Goal: Transaction & Acquisition: Purchase product/service

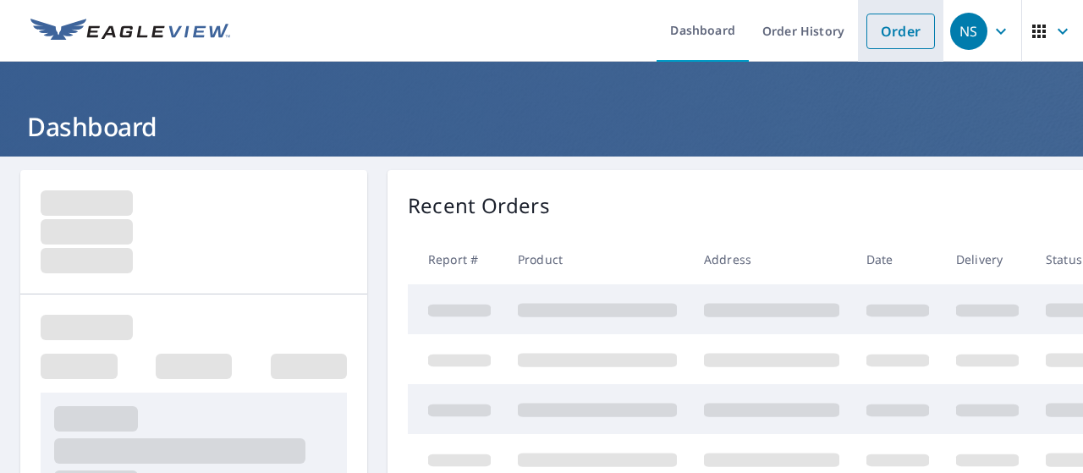
click at [885, 28] on link "Order" at bounding box center [900, 32] width 69 height 36
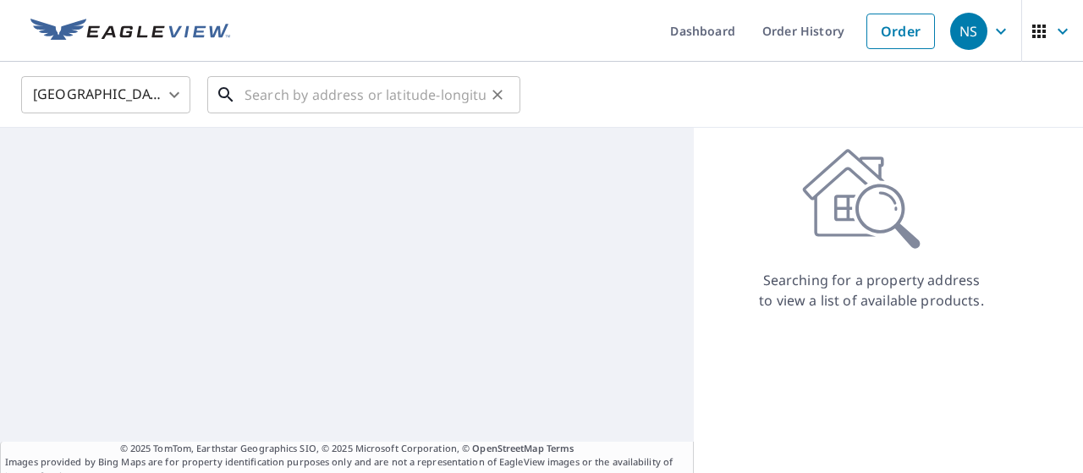
click at [470, 93] on input "text" at bounding box center [364, 94] width 241 height 47
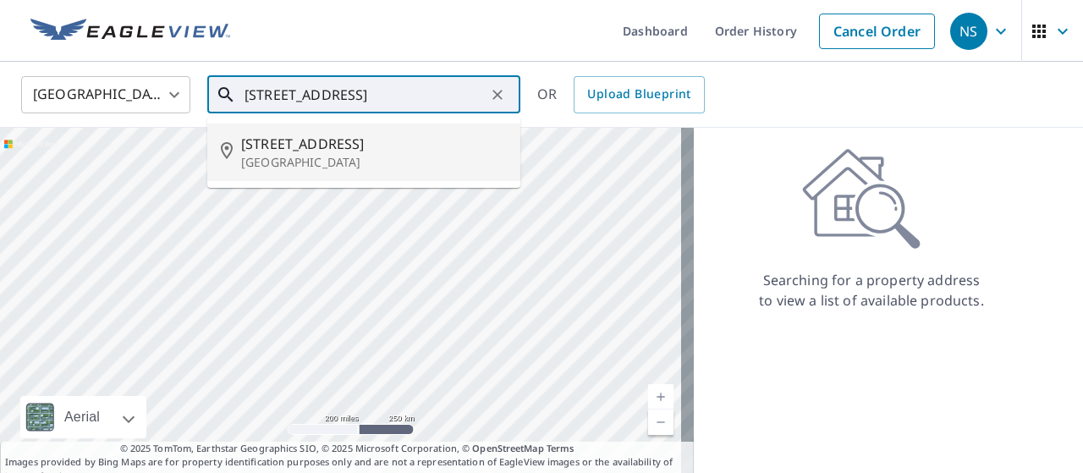
click at [386, 158] on p "[GEOGRAPHIC_DATA]" at bounding box center [374, 162] width 266 height 17
type input "[STREET_ADDRESS][PERSON_NAME]"
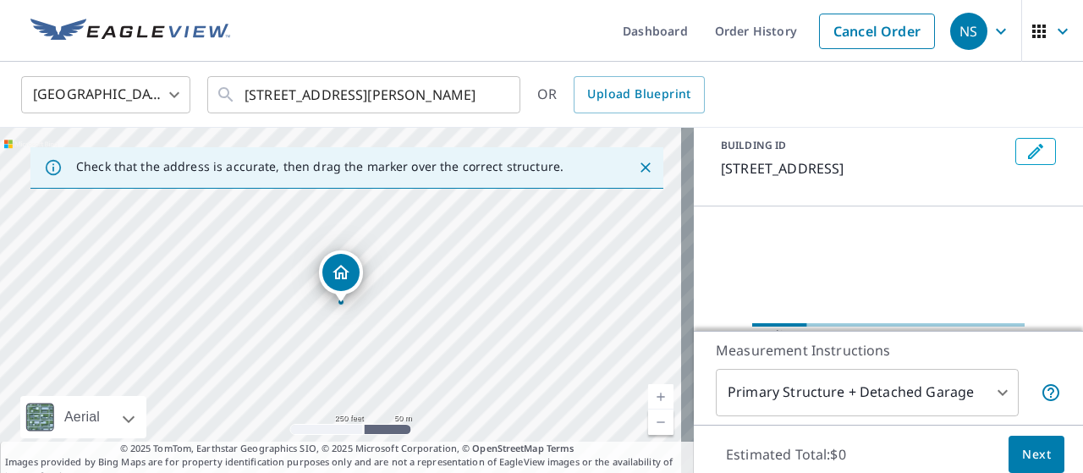
scroll to position [98, 0]
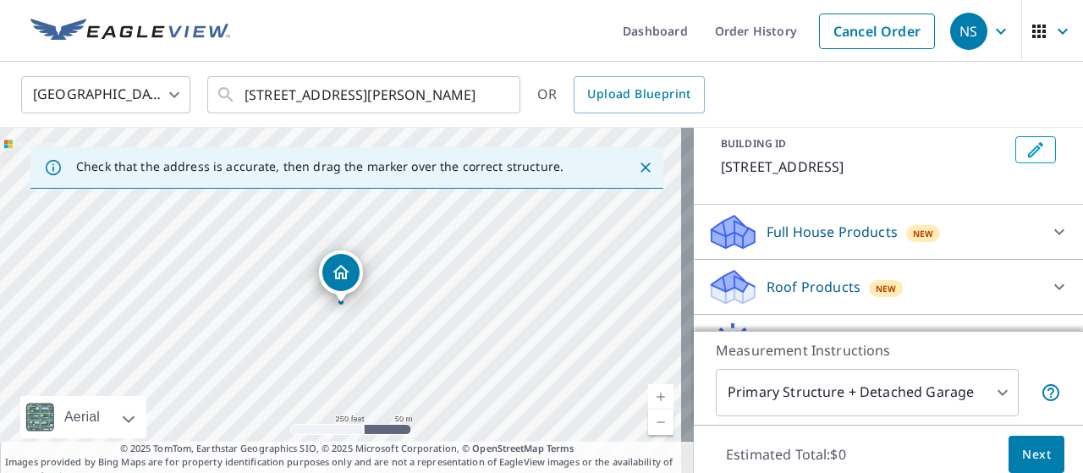
click at [794, 283] on p "Roof Products" at bounding box center [813, 287] width 94 height 20
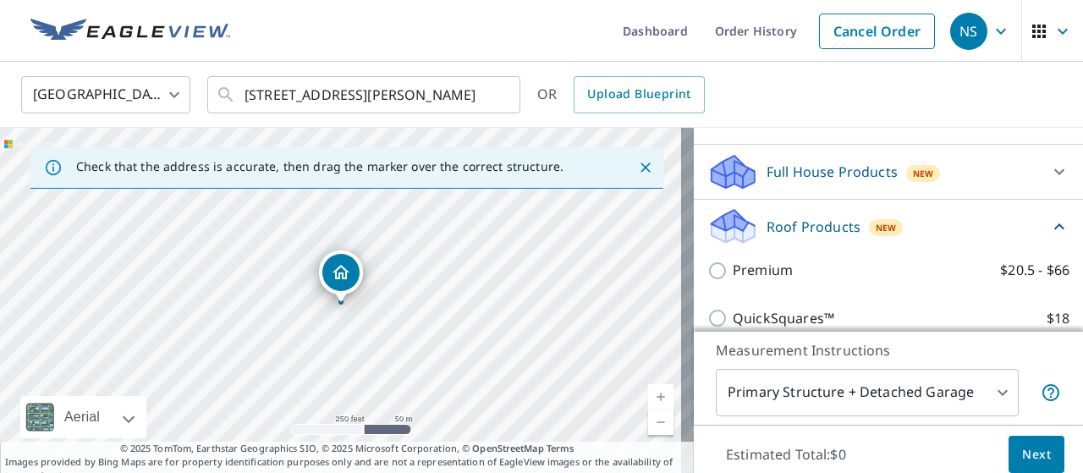
scroll to position [159, 0]
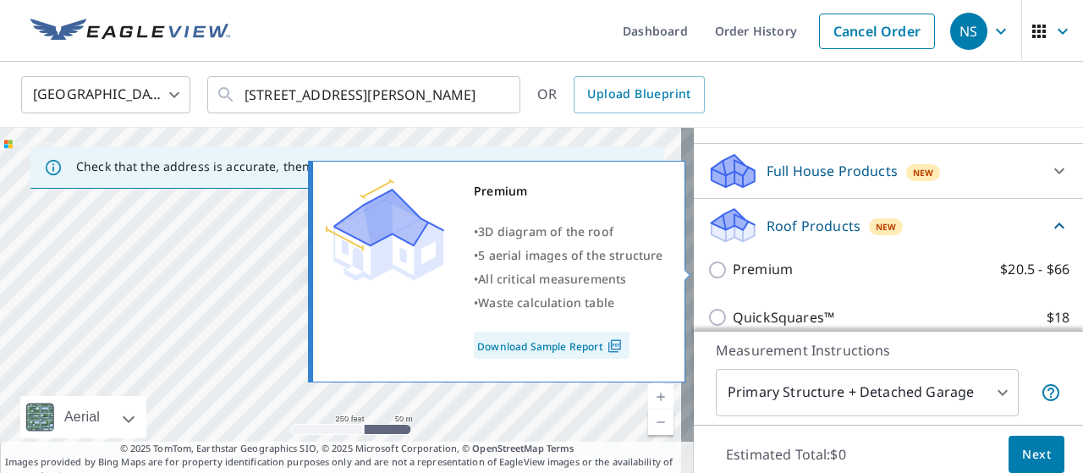
click at [774, 270] on p "Premium" at bounding box center [763, 269] width 60 height 21
click at [733, 270] on input "Premium $20.5 - $66" at bounding box center [719, 270] width 25 height 20
checkbox input "true"
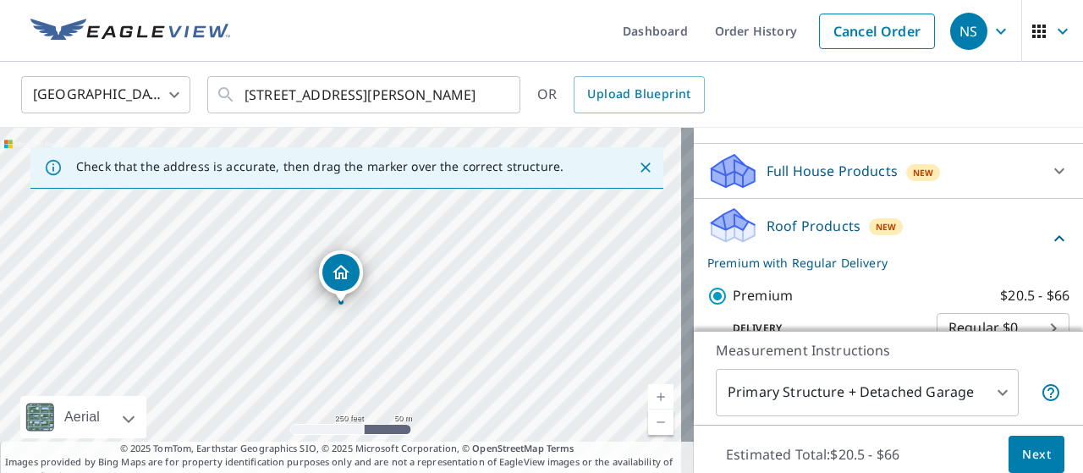
click at [1024, 459] on span "Next" at bounding box center [1036, 454] width 29 height 21
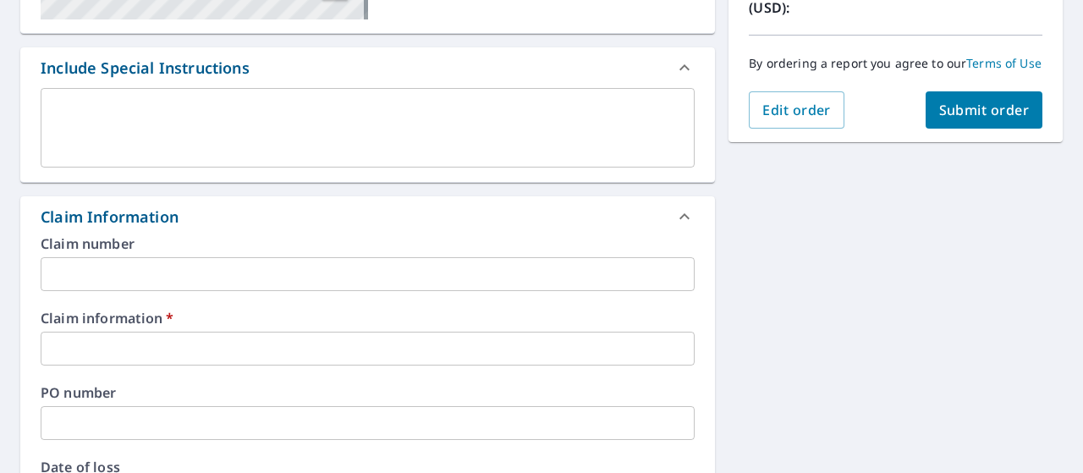
scroll to position [418, 0]
click at [140, 342] on input "text" at bounding box center [368, 349] width 654 height 34
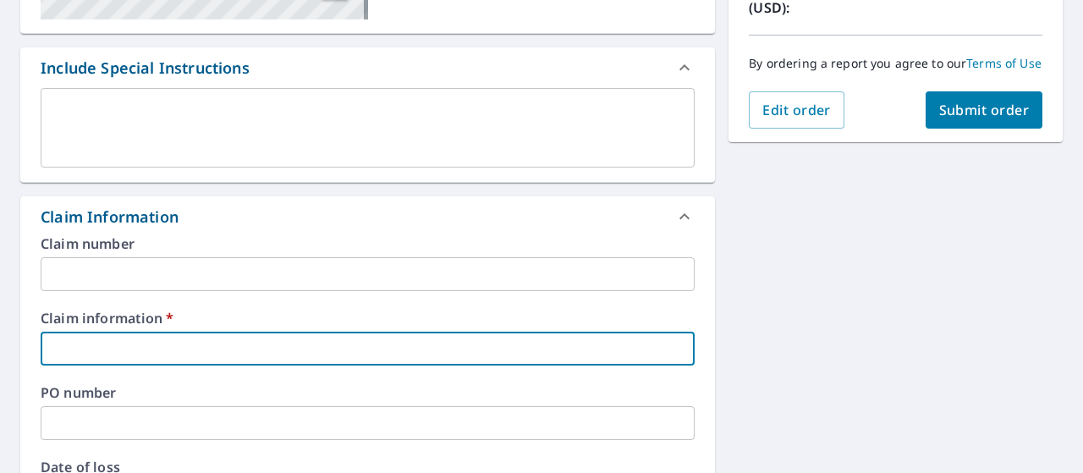
type input "374388"
checkbox input "true"
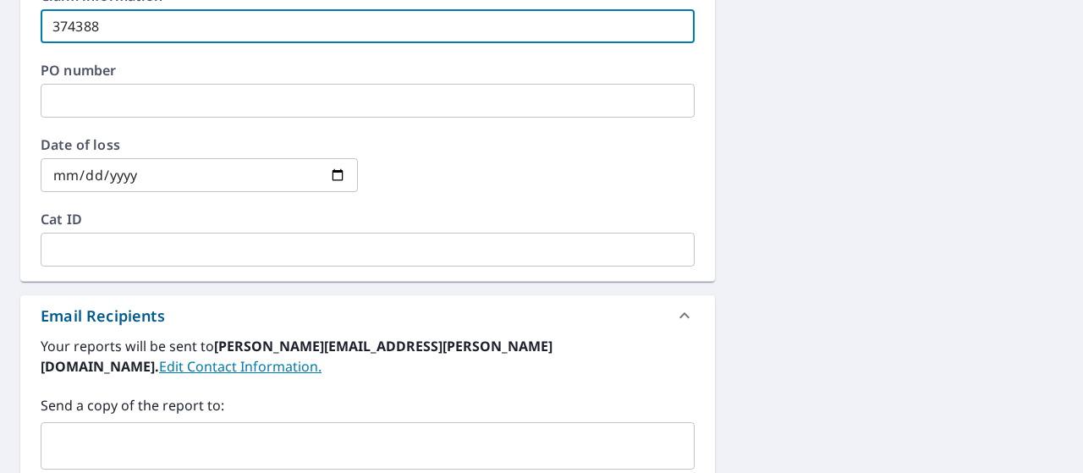
scroll to position [741, 0]
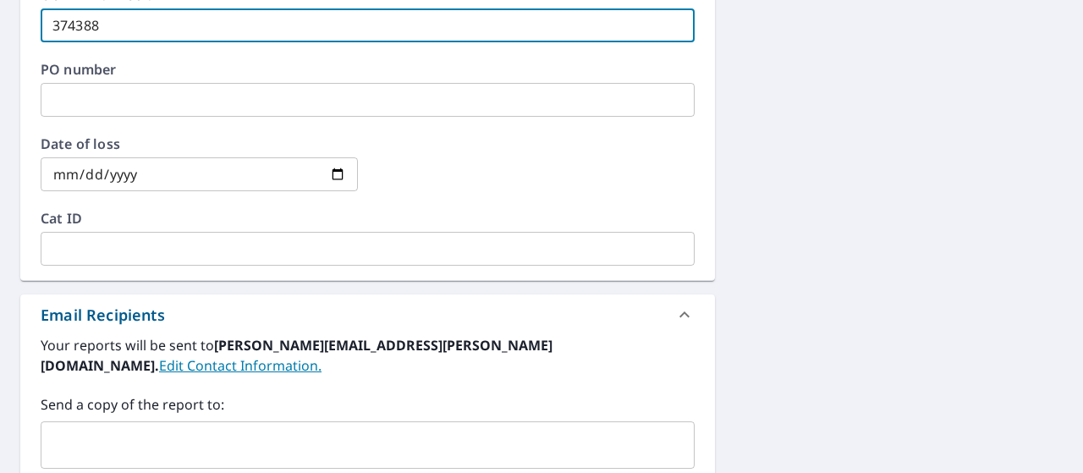
click at [91, 429] on input "text" at bounding box center [354, 445] width 613 height 32
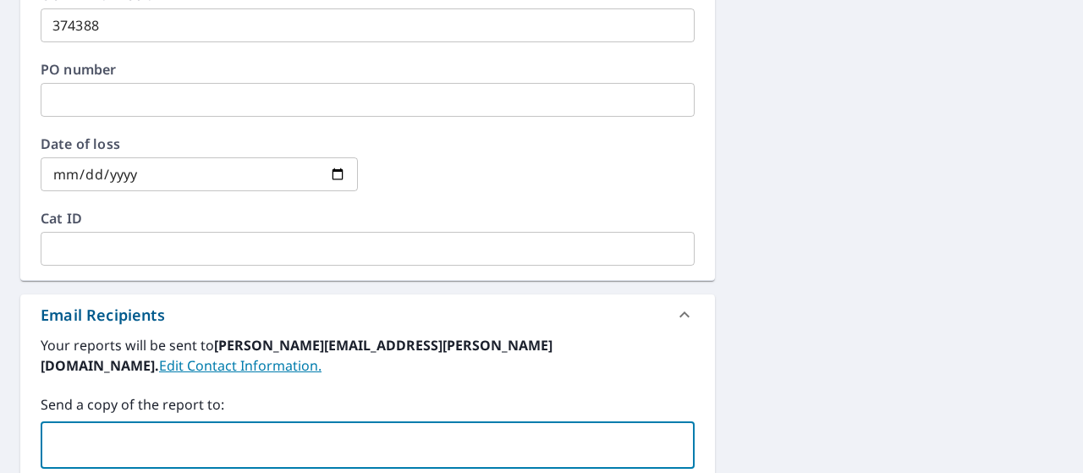
type input "[PERSON_NAME][EMAIL_ADDRESS][DOMAIN_NAME]"
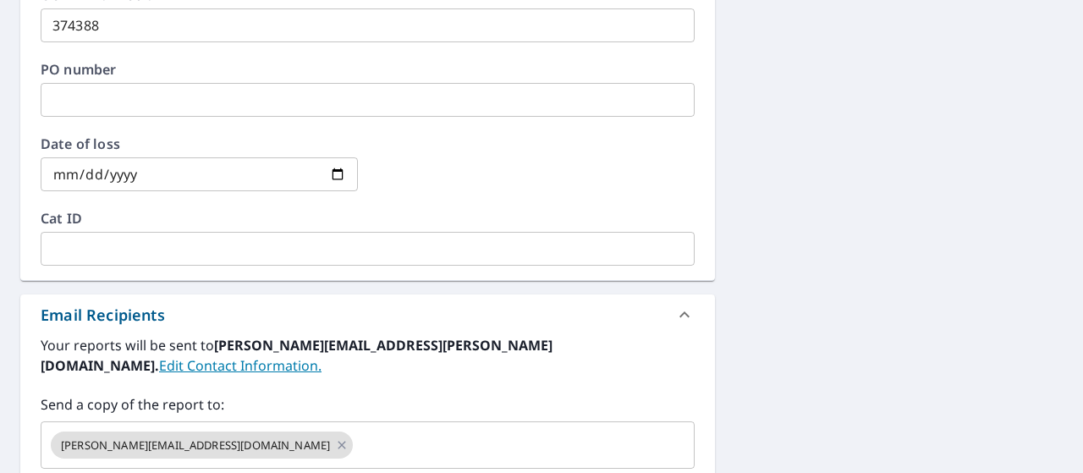
click at [863, 276] on div "[STREET_ADDRESS][GEOGRAPHIC_DATA] A standard road map Aerial A detailed look fr…" at bounding box center [541, 45] width 1083 height 1261
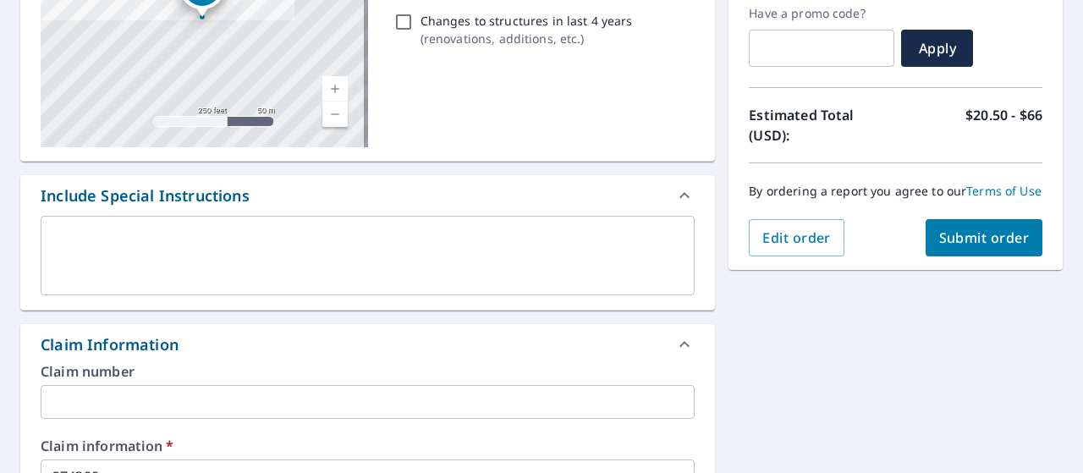
scroll to position [271, 0]
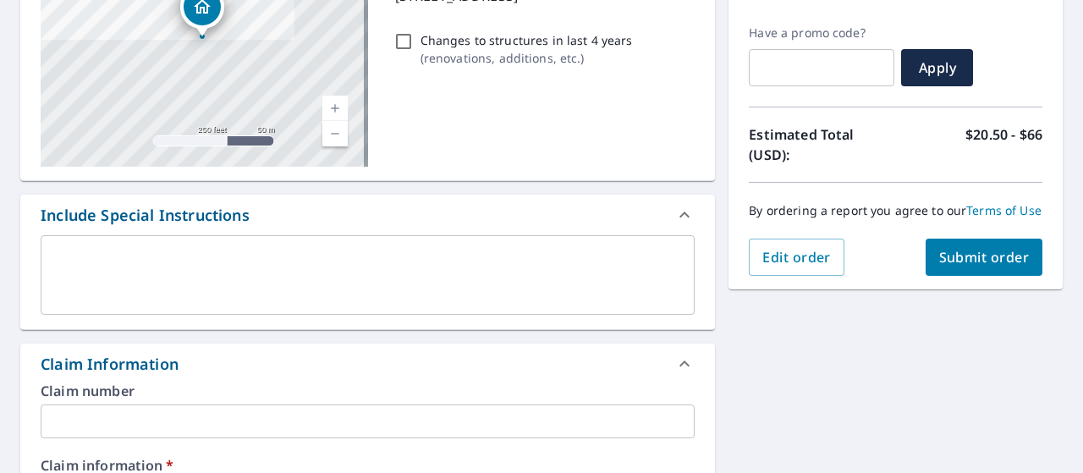
click at [955, 266] on span "Submit order" at bounding box center [984, 257] width 91 height 19
checkbox input "true"
